Goal: Transaction & Acquisition: Book appointment/travel/reservation

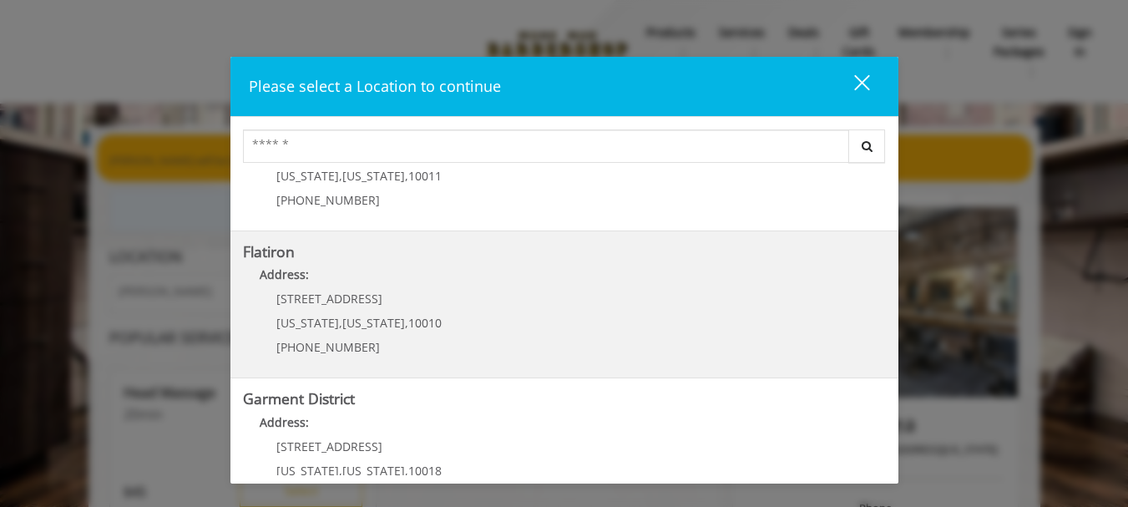
scroll to position [433, 0]
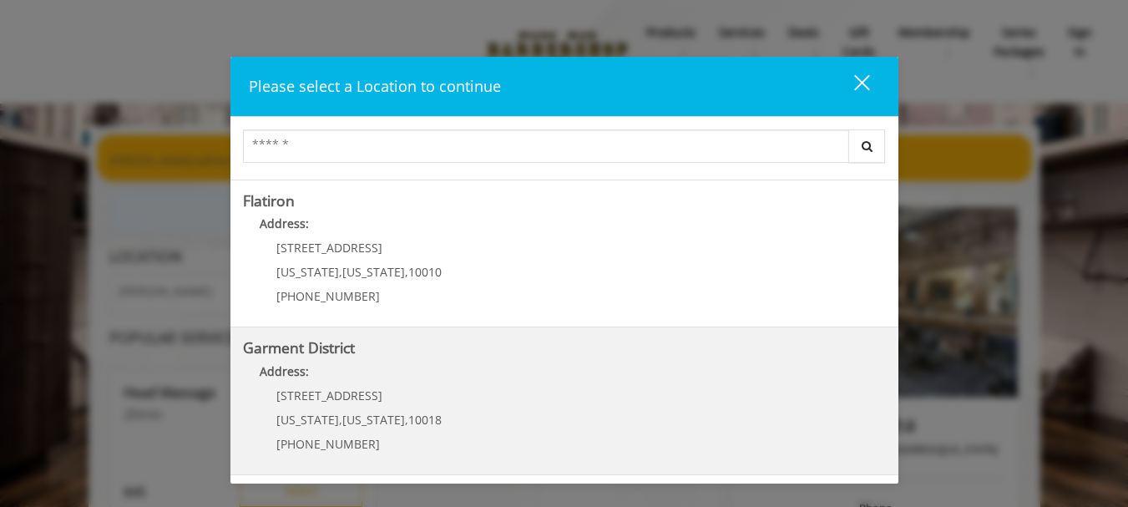
click at [351, 393] on span "1400 Broadway" at bounding box center [329, 396] width 106 height 16
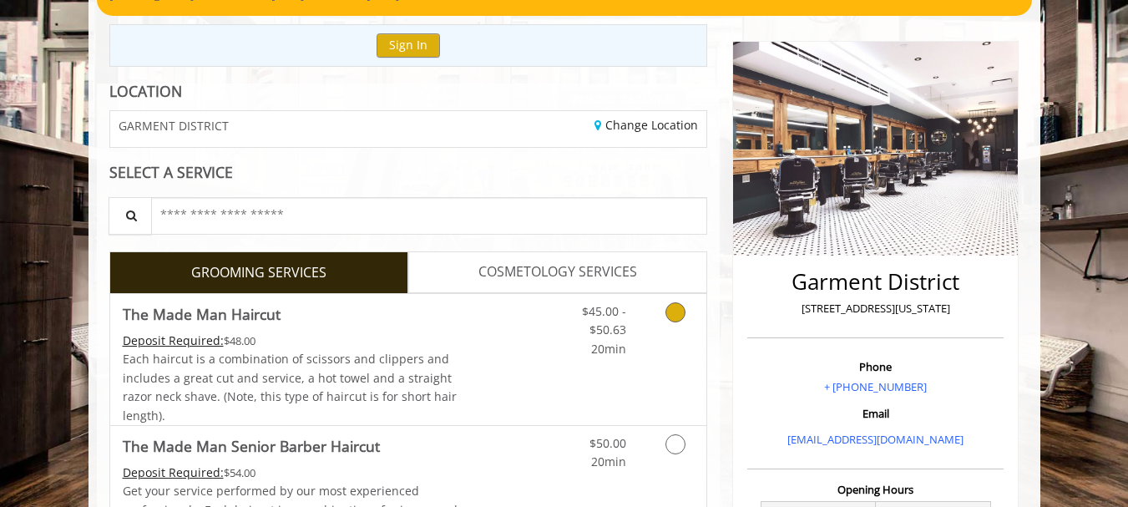
scroll to position [167, 0]
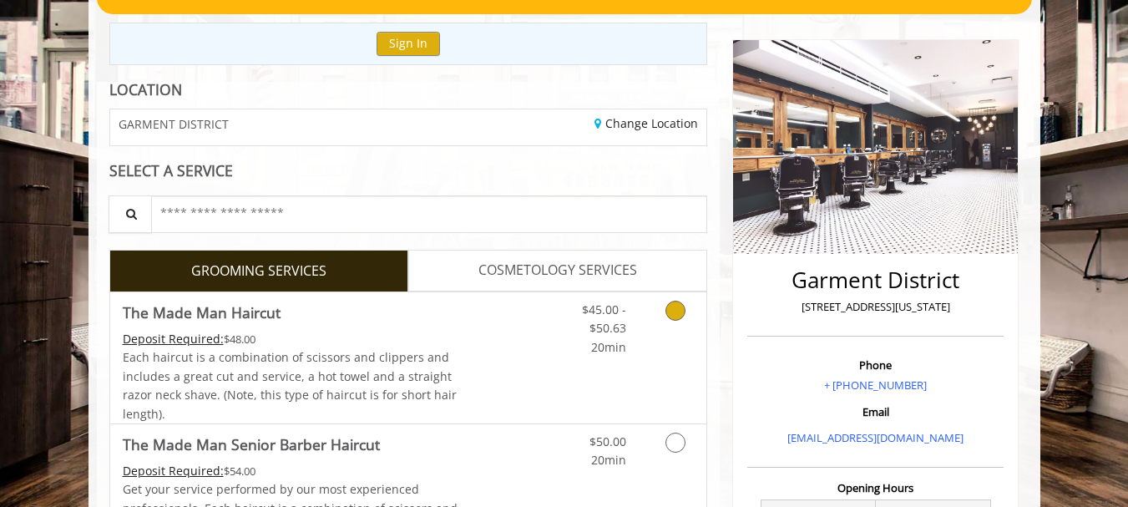
click at [439, 321] on span "The Made Man Haircut" at bounding box center [291, 312] width 336 height 23
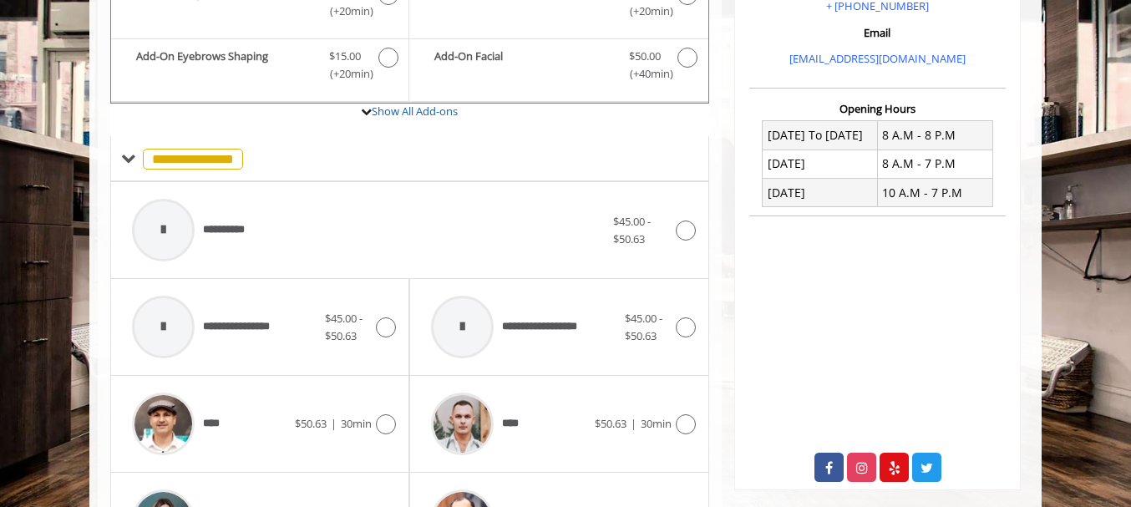
scroll to position [662, 0]
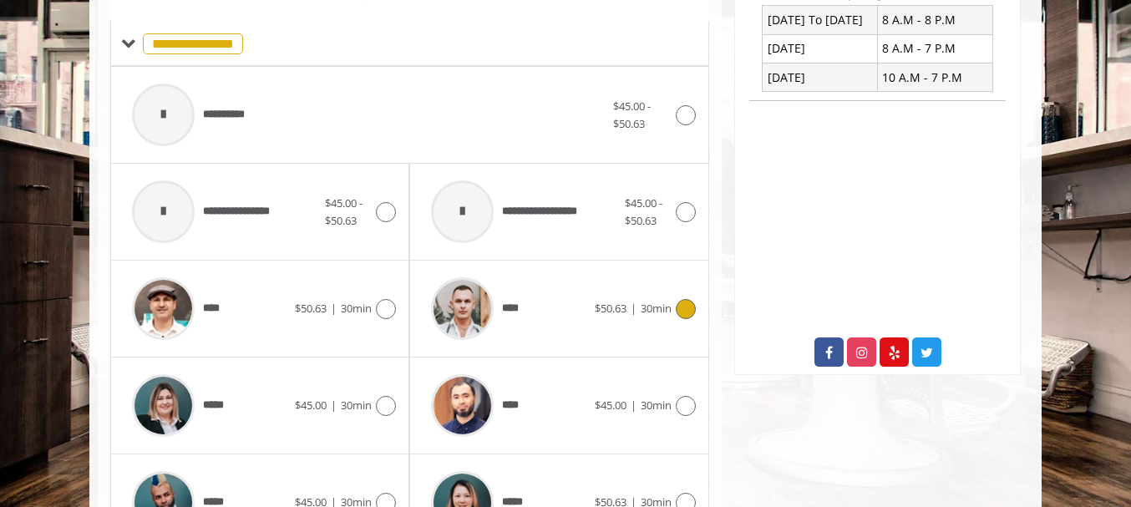
click at [602, 327] on div "**** $50.63 | 30min" at bounding box center [559, 308] width 272 height 79
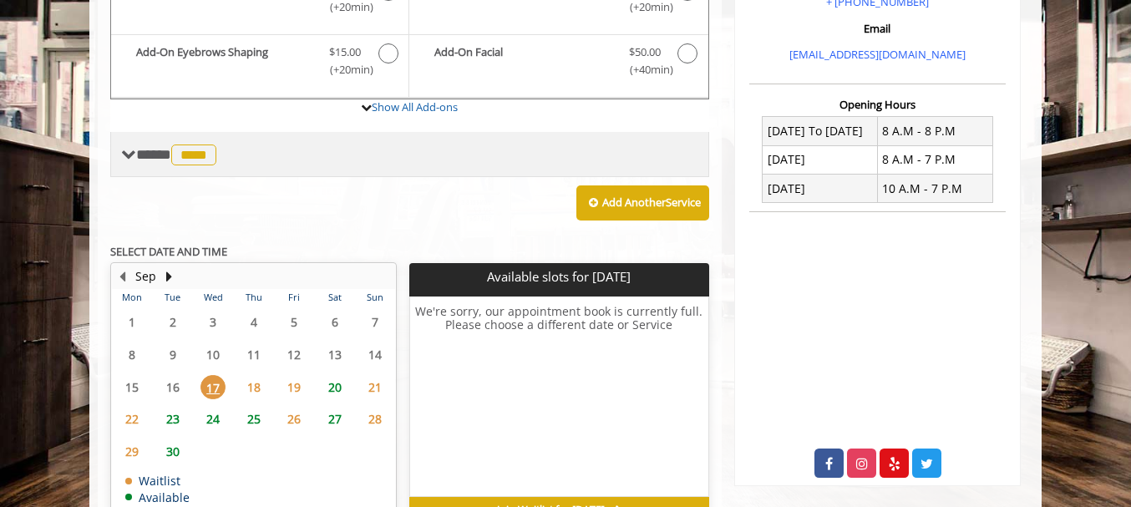
scroll to position [579, 0]
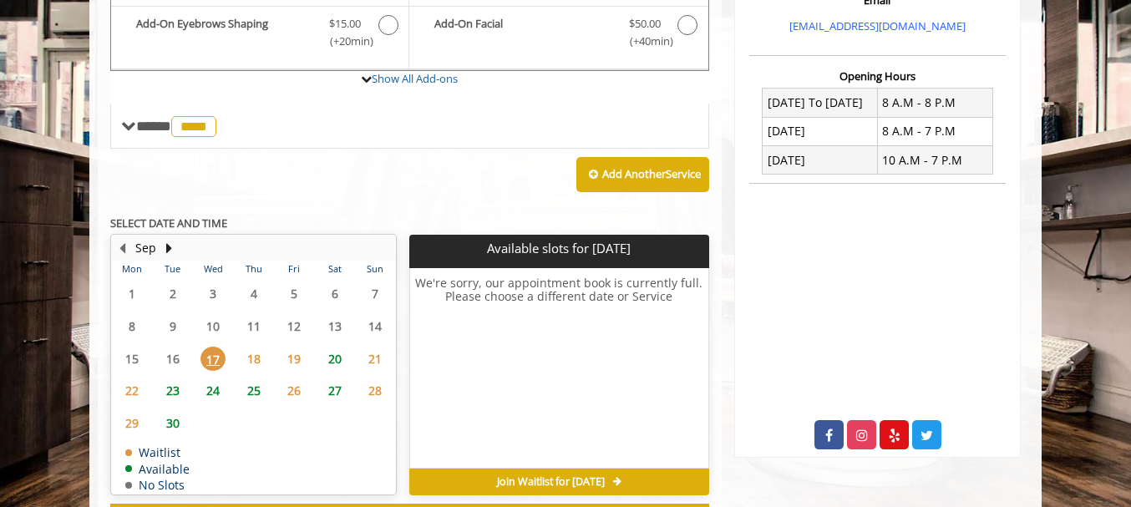
click at [170, 387] on span "23" at bounding box center [172, 390] width 25 height 24
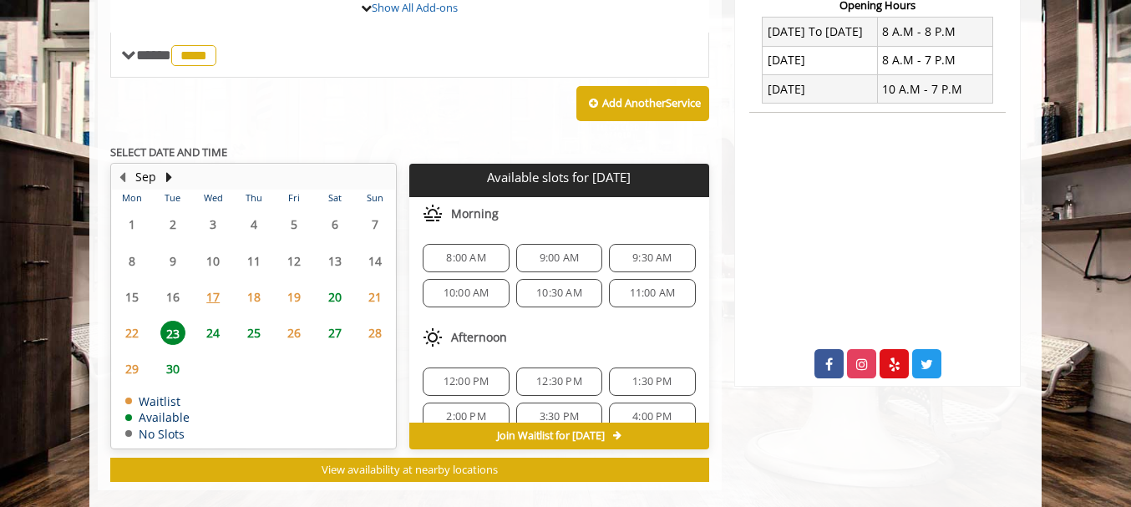
scroll to position [675, 0]
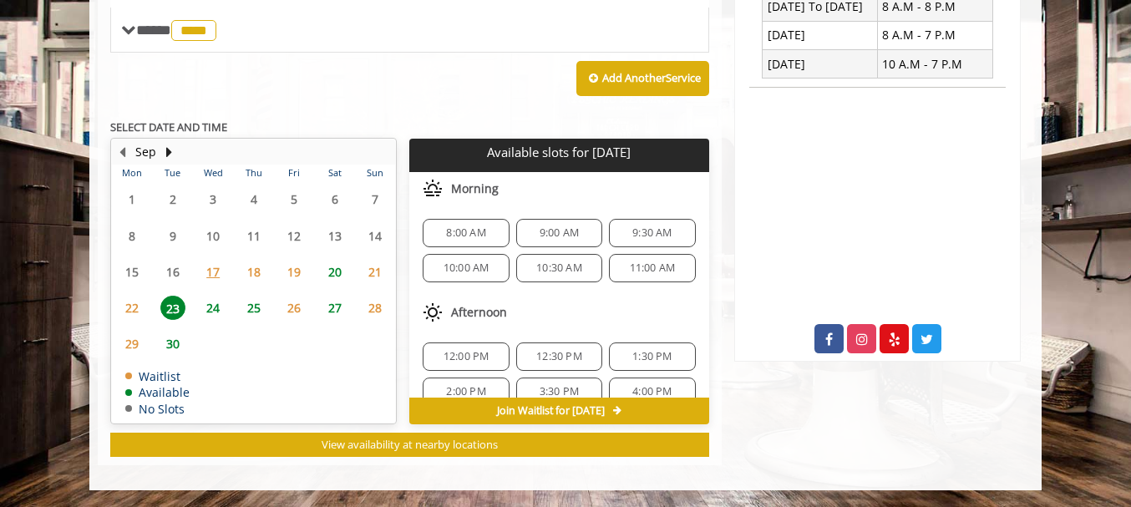
click at [329, 271] on span "20" at bounding box center [334, 272] width 25 height 24
